Goal: Task Accomplishment & Management: Manage account settings

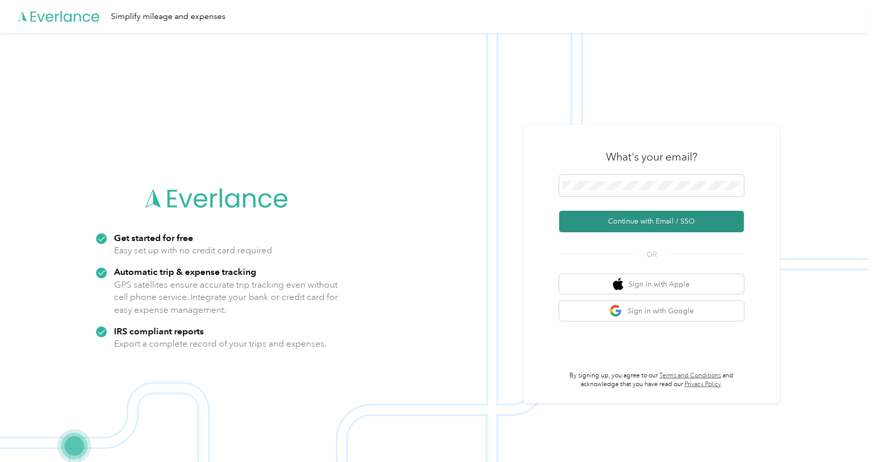
click at [660, 215] on button "Continue with Email / SSO" at bounding box center [651, 222] width 185 height 22
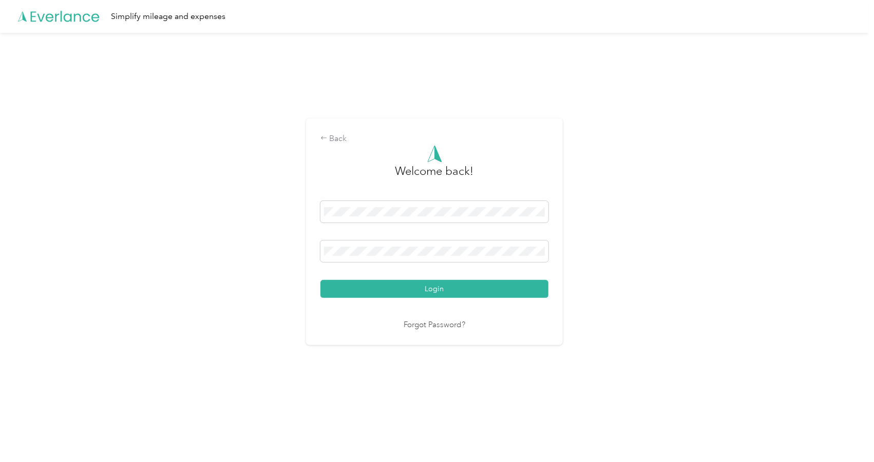
click at [380, 284] on button "Login" at bounding box center [434, 289] width 228 height 18
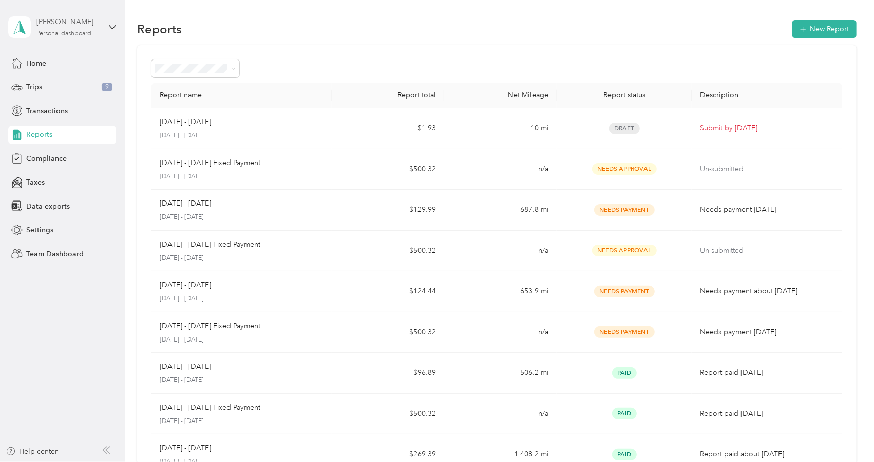
click at [53, 22] on div "[PERSON_NAME]" at bounding box center [68, 21] width 64 height 11
click at [45, 84] on div "Team dashboard" at bounding box center [175, 83] width 318 height 18
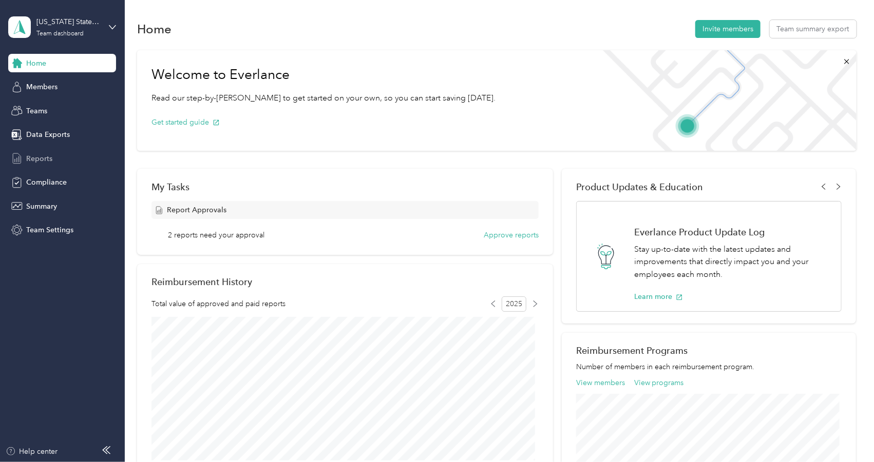
click at [39, 154] on span "Reports" at bounding box center [39, 158] width 26 height 11
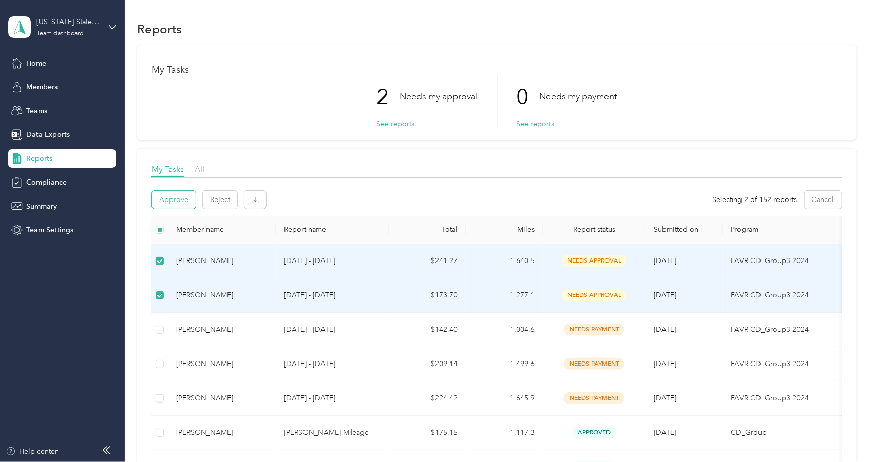
click at [171, 198] on button "Approve" at bounding box center [174, 200] width 44 height 18
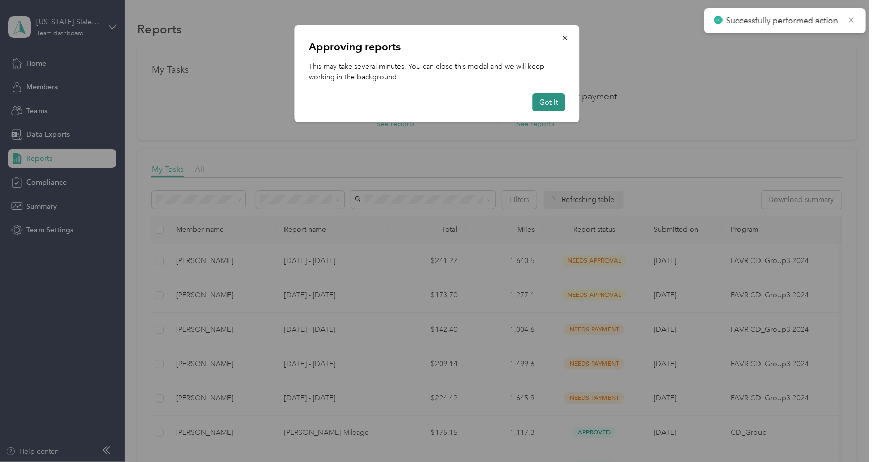
click at [549, 93] on button "Got it" at bounding box center [548, 102] width 33 height 18
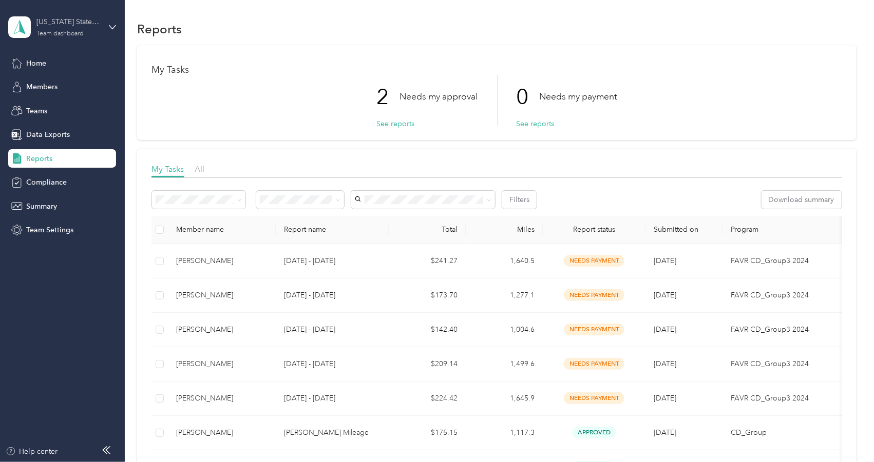
click at [57, 29] on div "[US_STATE] State Sales Team Team dashboard" at bounding box center [68, 26] width 64 height 21
click at [54, 103] on div "Personal dashboard" at bounding box center [49, 107] width 65 height 11
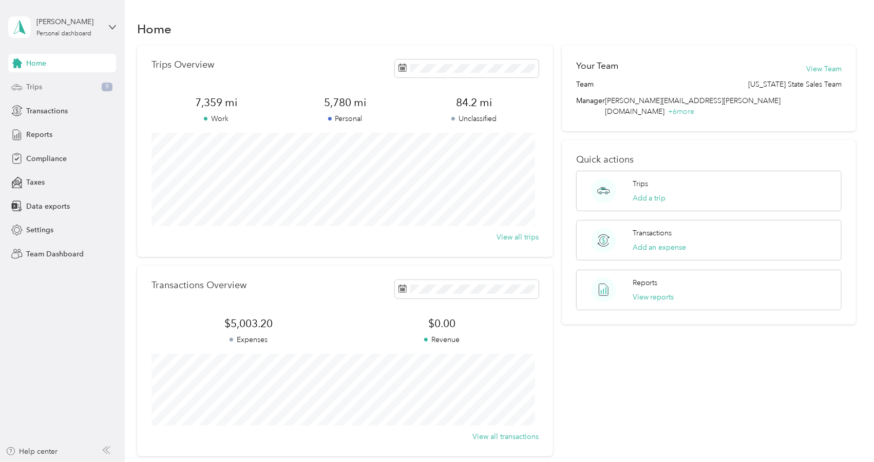
click at [30, 85] on span "Trips" at bounding box center [34, 87] width 16 height 11
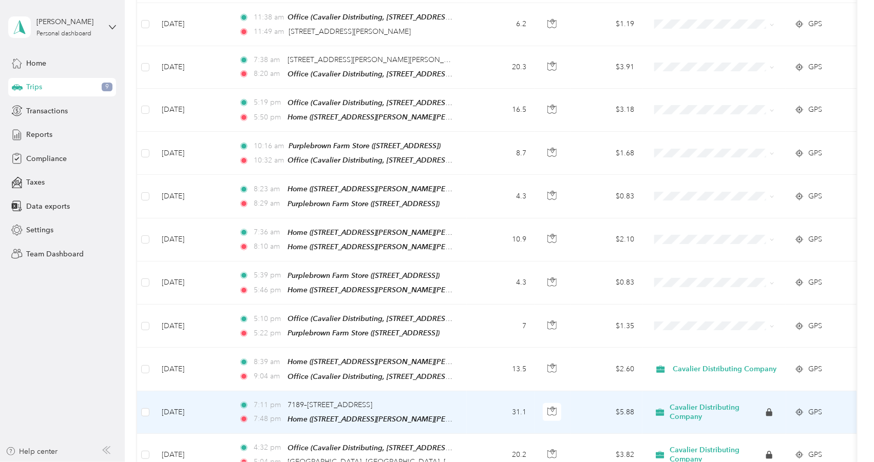
scroll to position [205, 0]
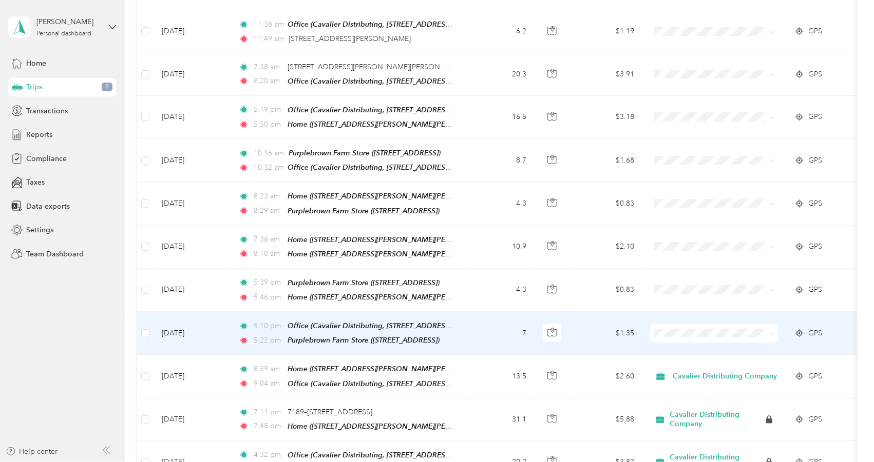
click at [668, 354] on li "Cavalier Distributing Company" at bounding box center [719, 353] width 137 height 18
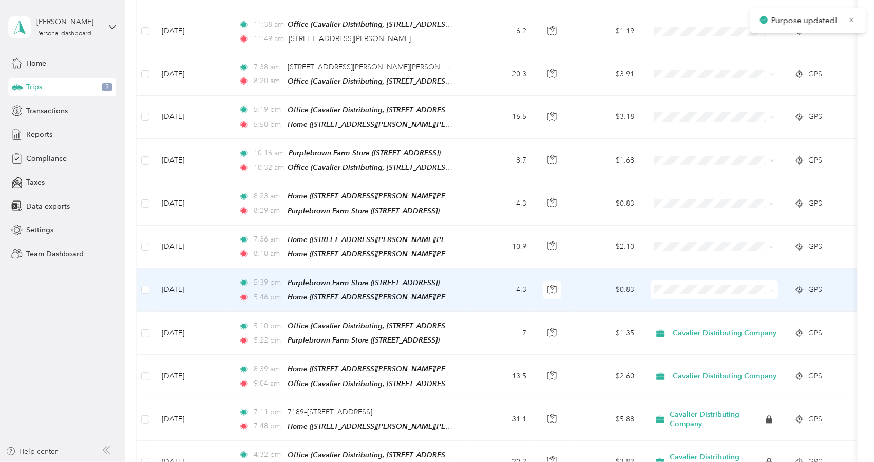
click at [681, 303] on li "Cavalier Distributing Company" at bounding box center [719, 310] width 137 height 18
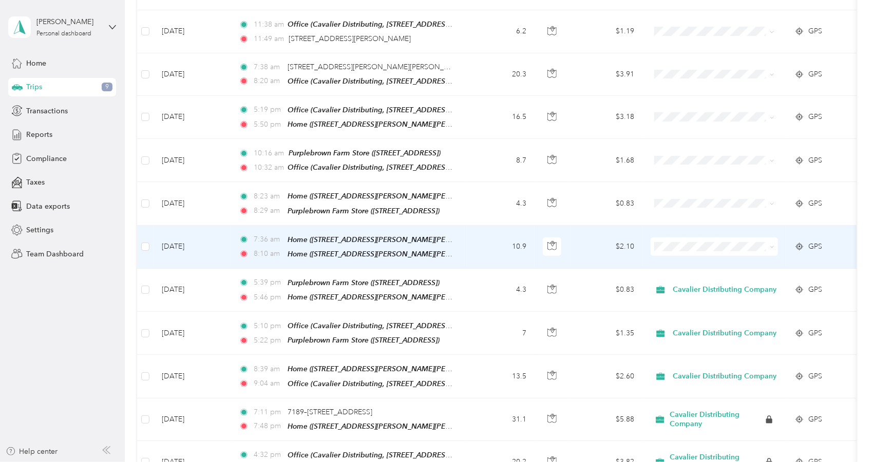
click at [692, 281] on span "Personal" at bounding box center [728, 283] width 104 height 11
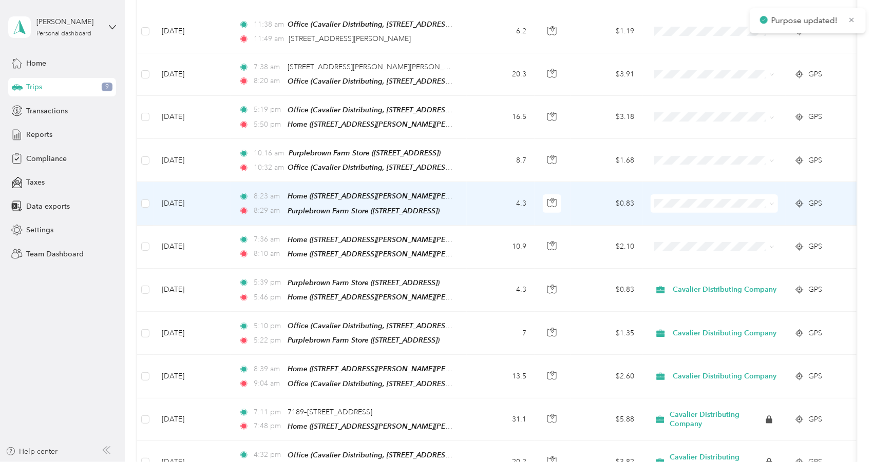
click at [688, 209] on span at bounding box center [713, 204] width 127 height 18
click at [688, 220] on span "Cavalier Distributing Company" at bounding box center [728, 223] width 104 height 11
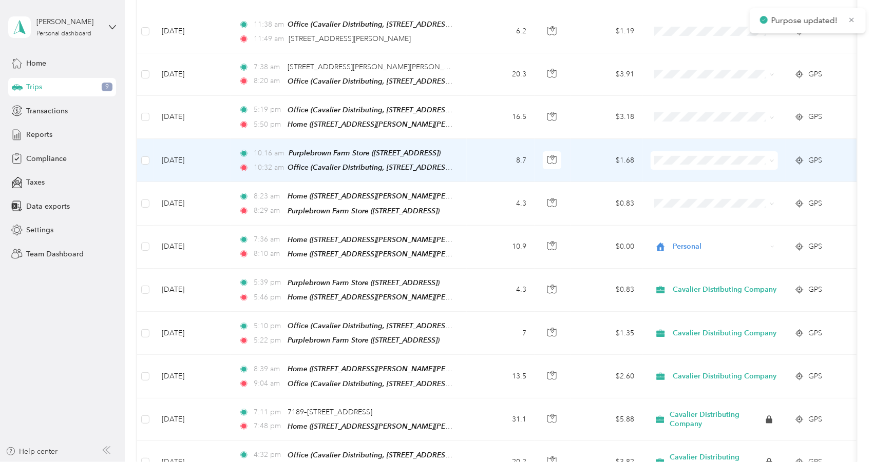
click at [673, 155] on span at bounding box center [713, 160] width 127 height 18
click at [679, 180] on span "Cavalier Distributing Company" at bounding box center [728, 180] width 104 height 11
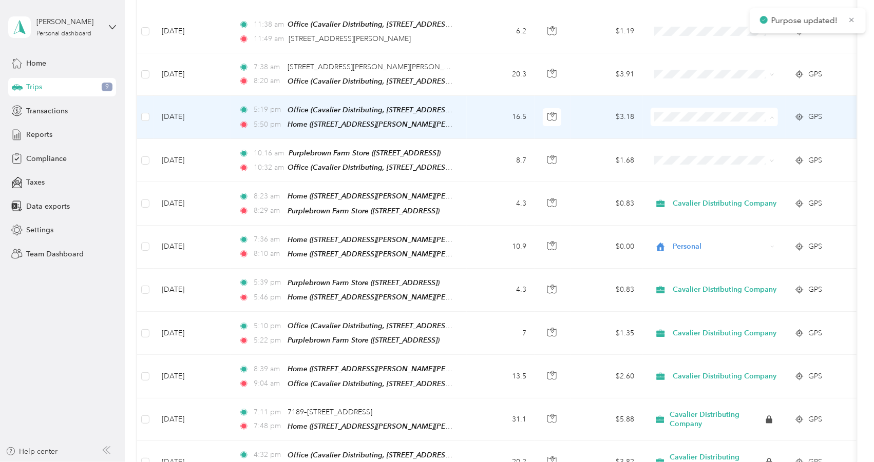
click at [676, 137] on span "Cavalier Distributing Company" at bounding box center [728, 136] width 104 height 11
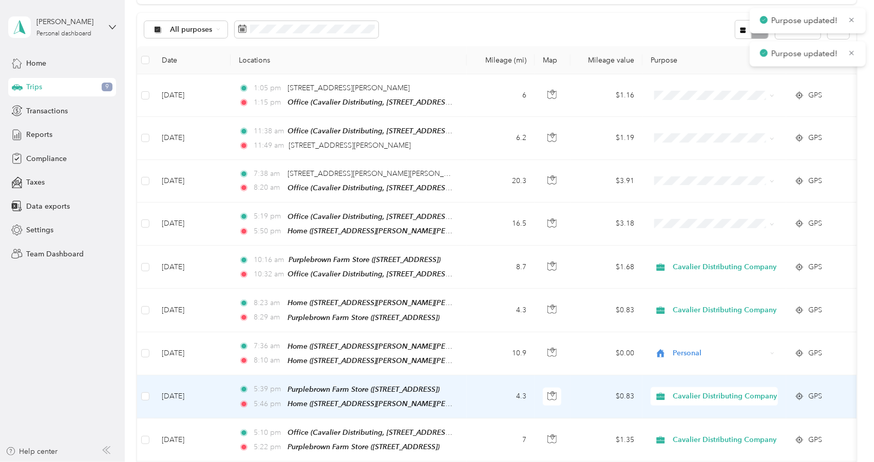
scroll to position [68, 0]
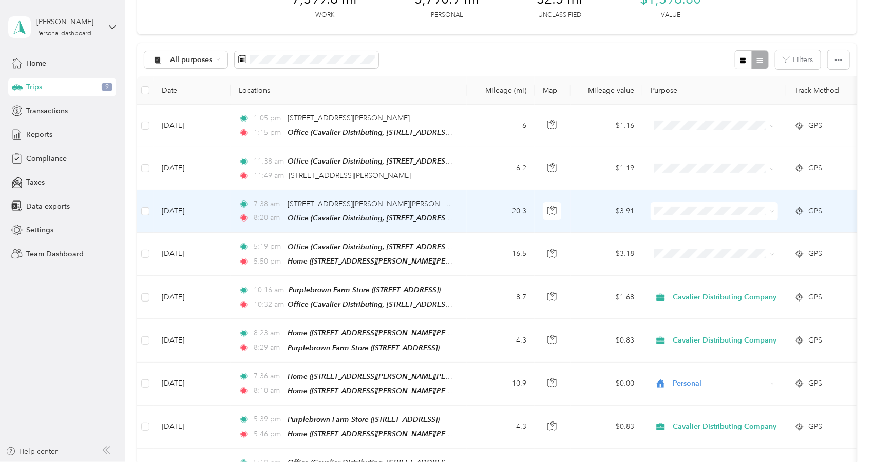
click at [677, 245] on span "Personal" at bounding box center [728, 244] width 104 height 11
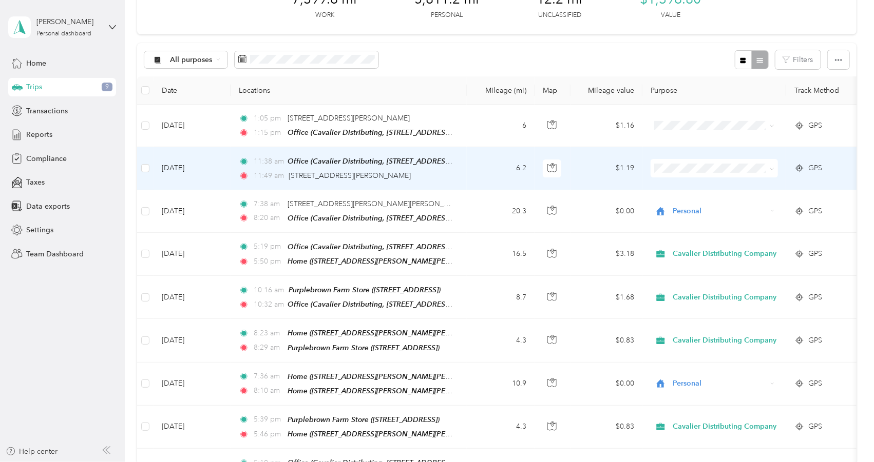
click at [697, 185] on span "Cavalier Distributing Company" at bounding box center [728, 184] width 104 height 11
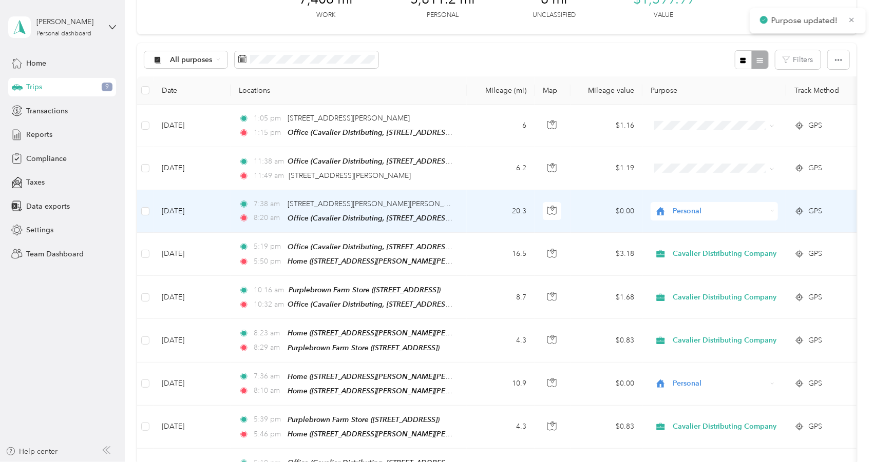
click at [699, 213] on span "Personal" at bounding box center [719, 211] width 94 height 11
click at [699, 230] on span "Cavalier Distributing Company" at bounding box center [728, 225] width 104 height 11
click at [706, 209] on span "Personal" at bounding box center [719, 211] width 94 height 11
click at [705, 230] on span "Cavalier Distributing Company" at bounding box center [728, 230] width 105 height 11
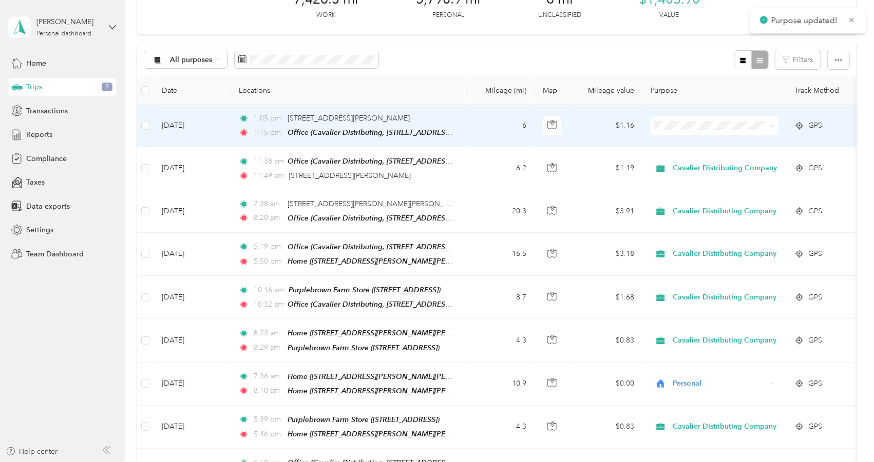
click at [700, 120] on span at bounding box center [713, 126] width 127 height 18
click at [693, 141] on span "Cavalier Distributing Company" at bounding box center [728, 145] width 104 height 11
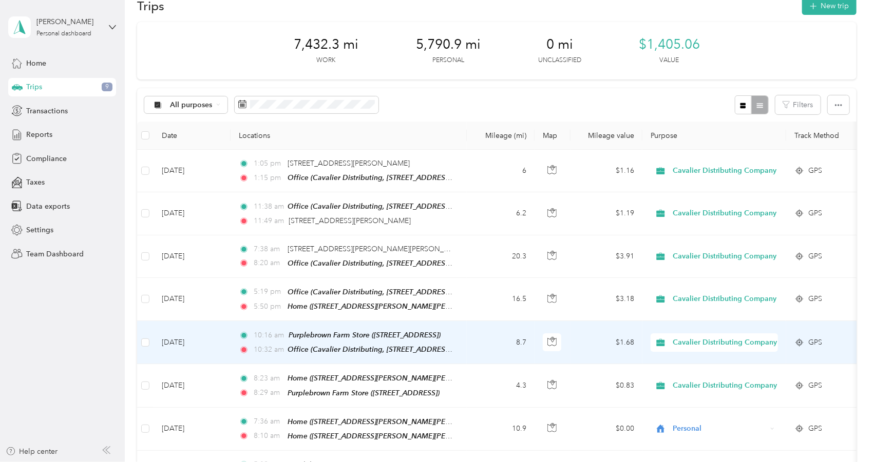
scroll to position [0, 0]
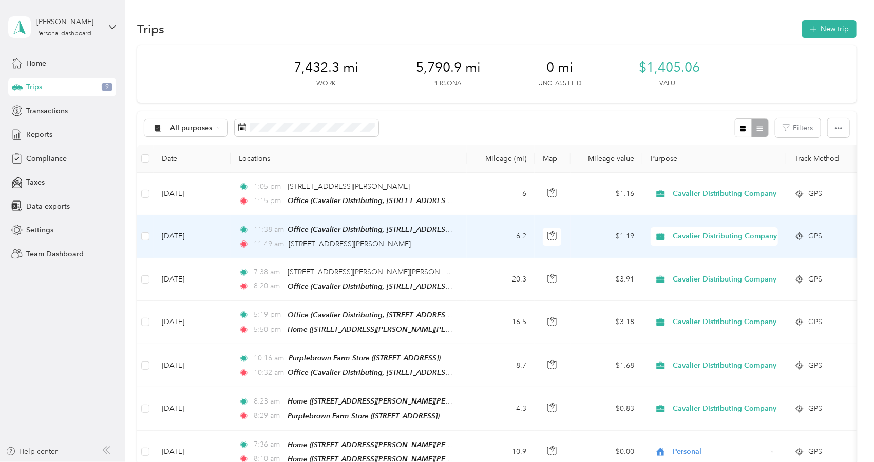
click at [700, 235] on span "Cavalier Distributing Company" at bounding box center [724, 236] width 104 height 11
click at [695, 267] on li "Personal" at bounding box center [725, 274] width 149 height 18
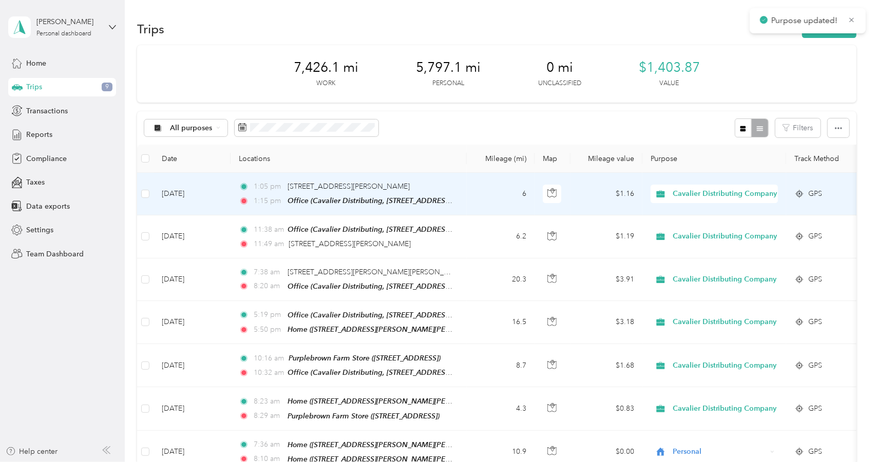
click at [690, 196] on span "Cavalier Distributing Company" at bounding box center [724, 193] width 104 height 11
click at [695, 229] on span "Personal" at bounding box center [734, 231] width 117 height 11
click at [692, 196] on span "Cavalier Distributing Company" at bounding box center [724, 193] width 104 height 11
click at [686, 228] on span "Personal" at bounding box center [734, 231] width 117 height 11
